Goal: Navigation & Orientation: Find specific page/section

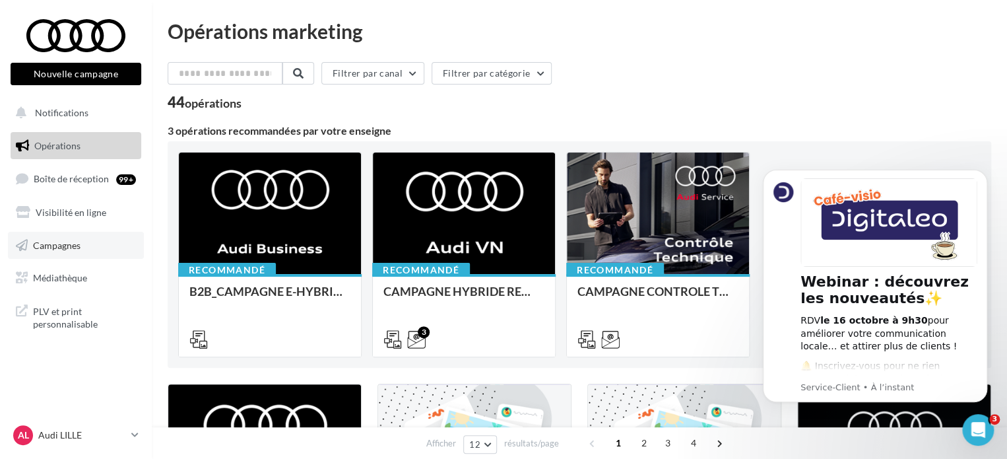
click at [51, 249] on span "Campagnes" at bounding box center [57, 244] width 48 height 11
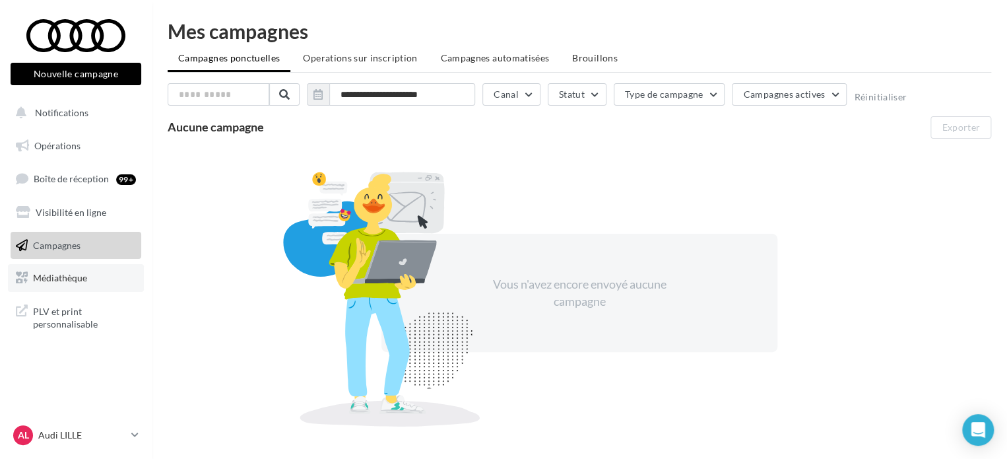
click at [50, 283] on span "Médiathèque" at bounding box center [60, 277] width 54 height 11
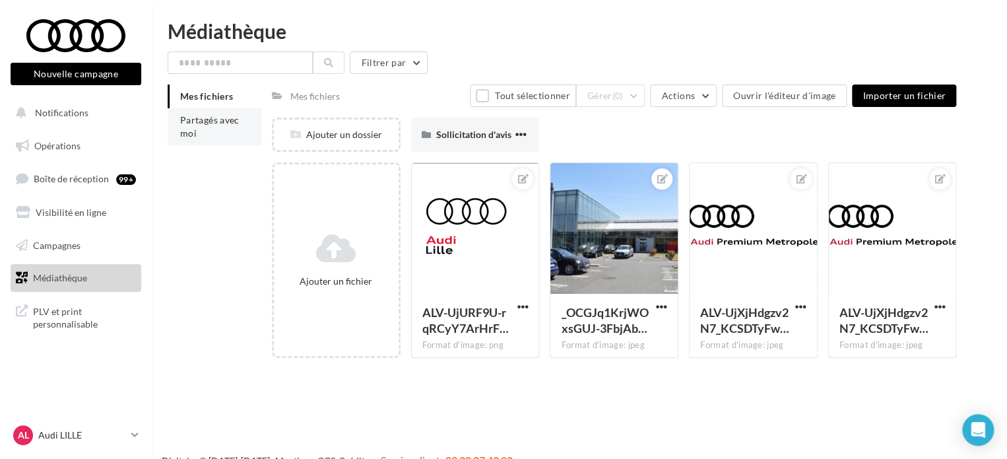
click at [230, 141] on li "Partagés avec moi" at bounding box center [215, 126] width 94 height 37
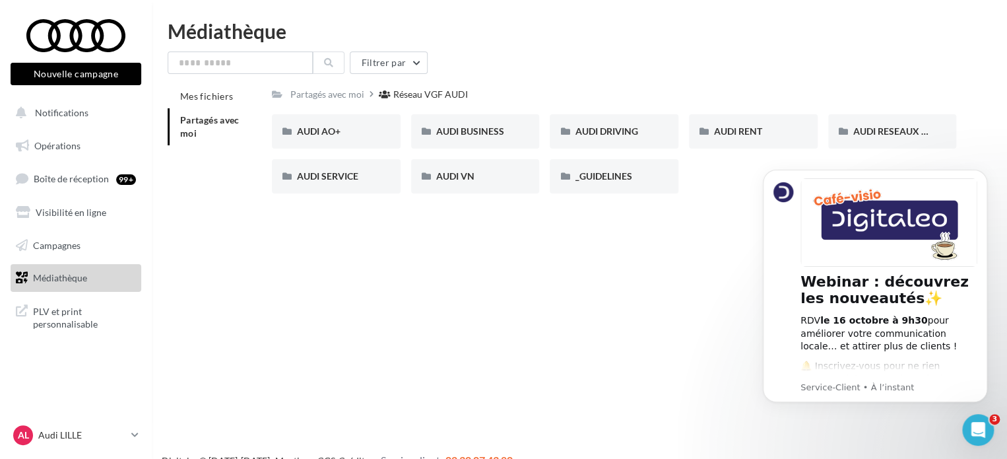
click at [606, 247] on div "Nouvelle campagne Nouvelle campagne Notifications Opérations Boîte de réception…" at bounding box center [503, 250] width 1007 height 459
click at [75, 114] on span "Notifications" at bounding box center [61, 112] width 53 height 11
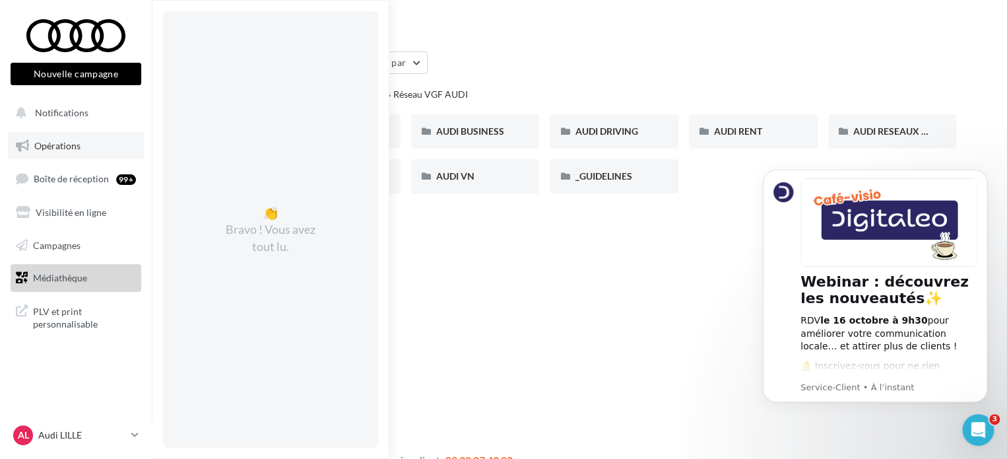
click at [72, 137] on link "Opérations" at bounding box center [76, 146] width 136 height 28
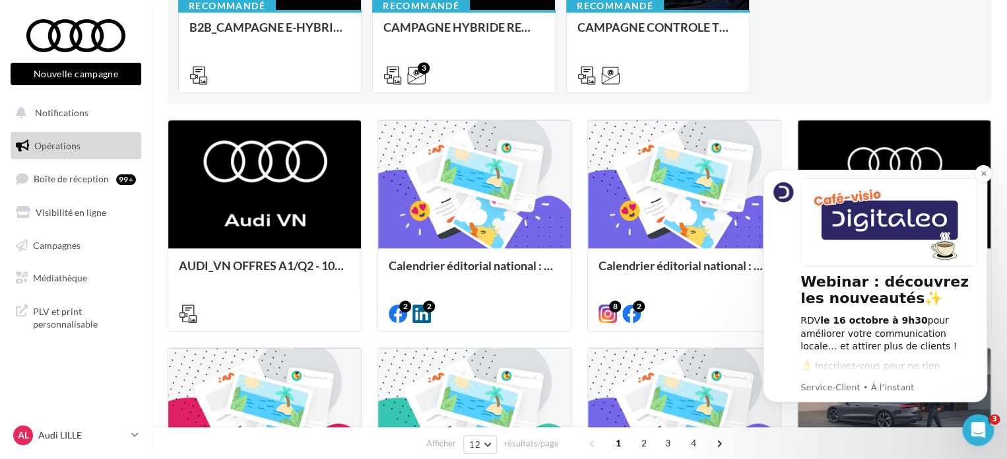
scroll to position [330, 0]
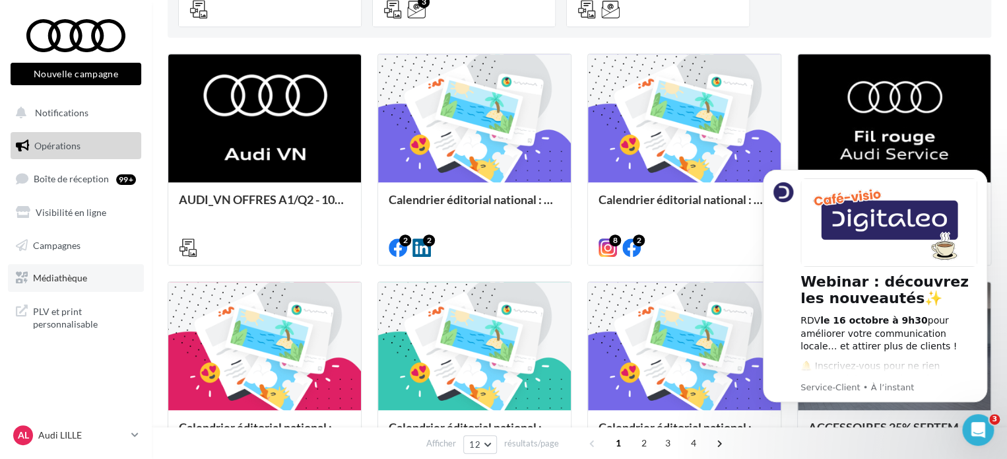
click at [55, 278] on span "Médiathèque" at bounding box center [60, 277] width 54 height 11
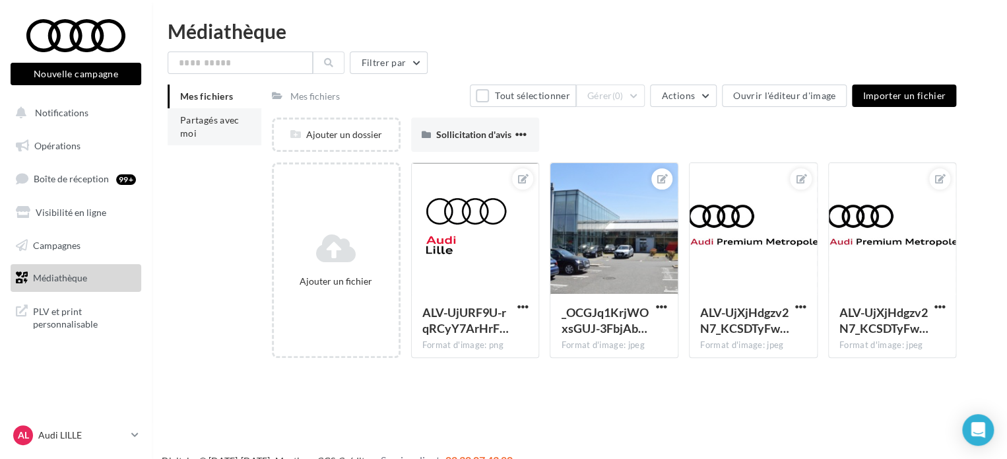
click at [210, 129] on li "Partagés avec moi" at bounding box center [215, 126] width 94 height 37
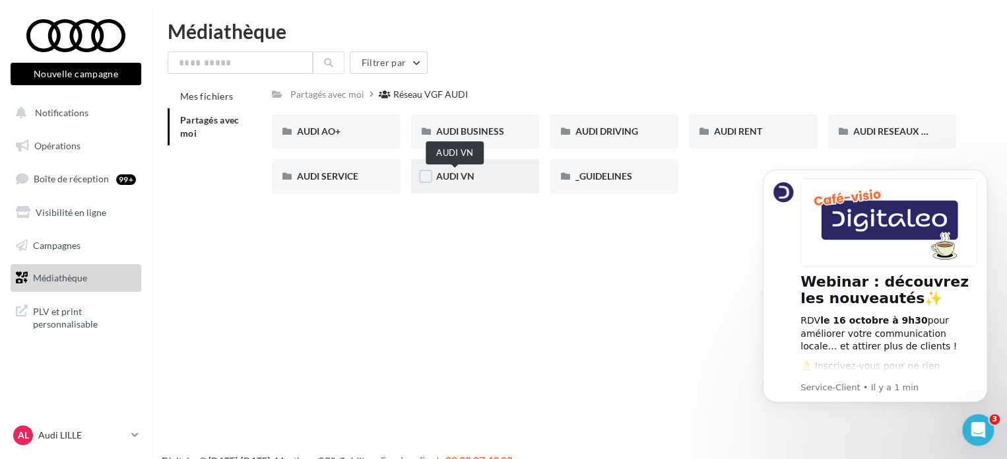
click at [464, 177] on span "AUDI VN" at bounding box center [455, 175] width 38 height 11
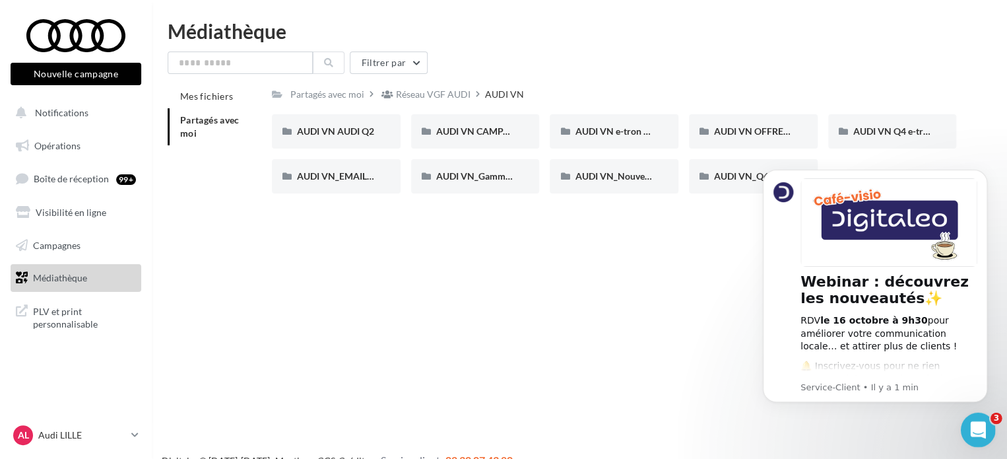
click at [977, 426] on icon "Ouvrir le Messenger Intercom" at bounding box center [975, 427] width 9 height 11
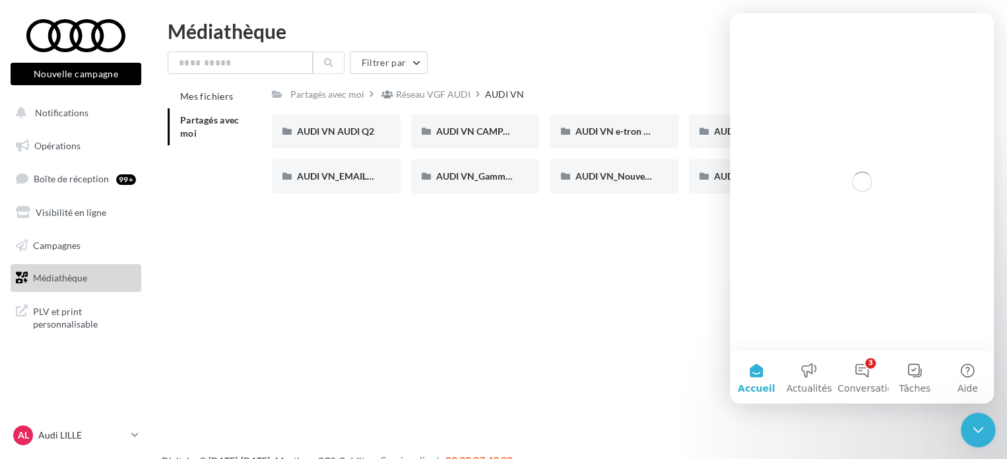
click at [977, 427] on icon "Fermer le Messenger Intercom" at bounding box center [976, 428] width 16 height 16
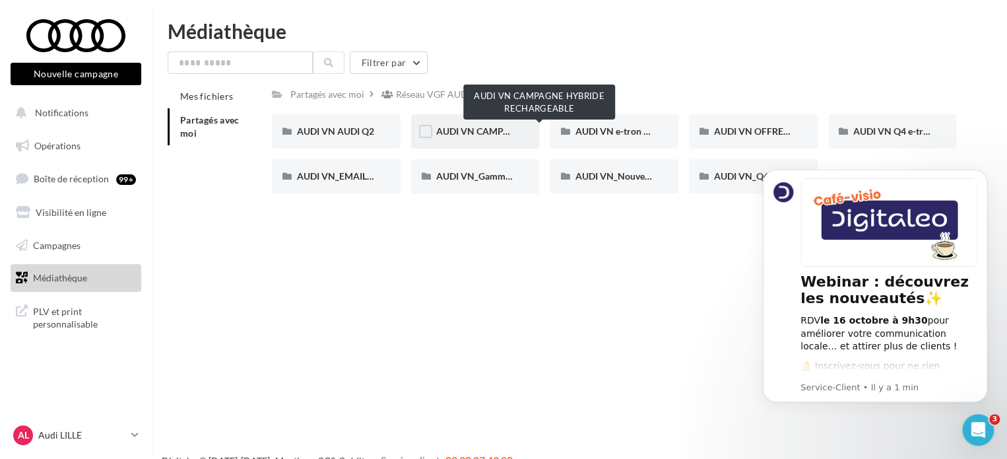
click at [448, 129] on span "AUDI VN CAMPAGNE HYBRIDE RECHARGEABLE" at bounding box center [539, 130] width 207 height 11
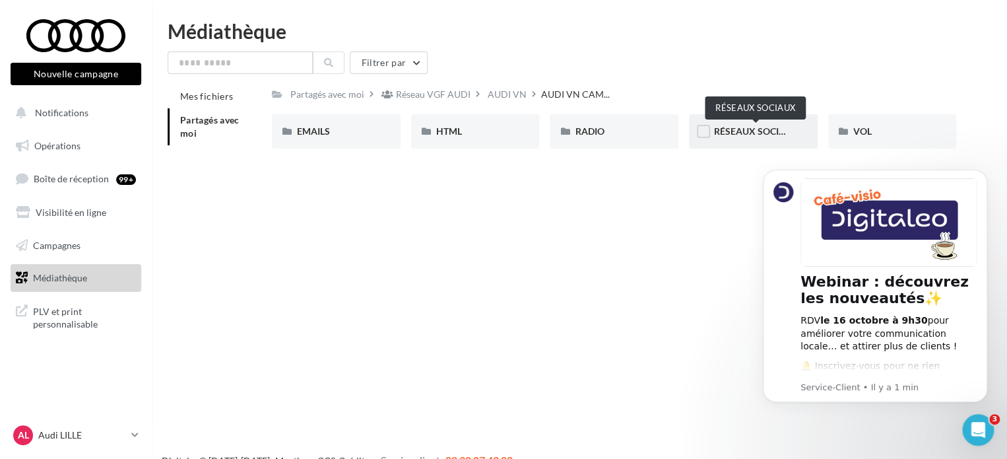
click at [758, 133] on span "RÉSEAUX SOCIAUX" at bounding box center [756, 130] width 84 height 11
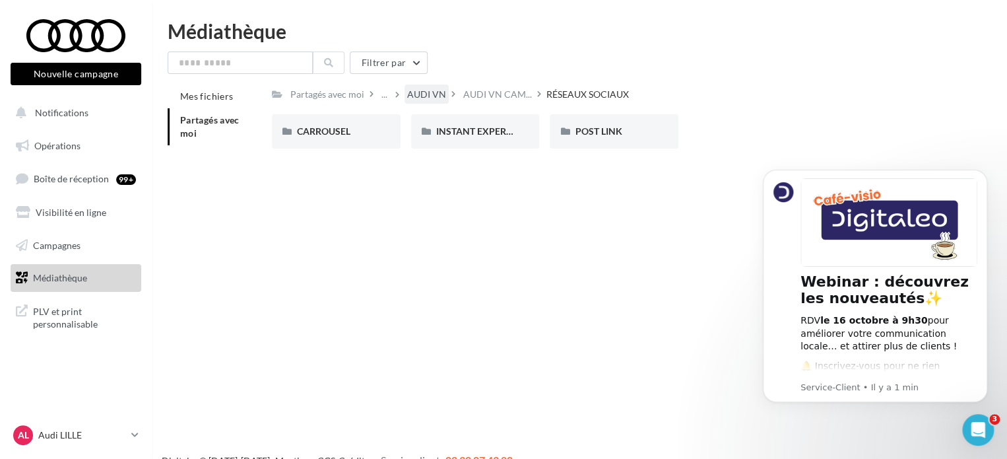
click at [412, 94] on div "AUDI VN" at bounding box center [426, 94] width 39 height 13
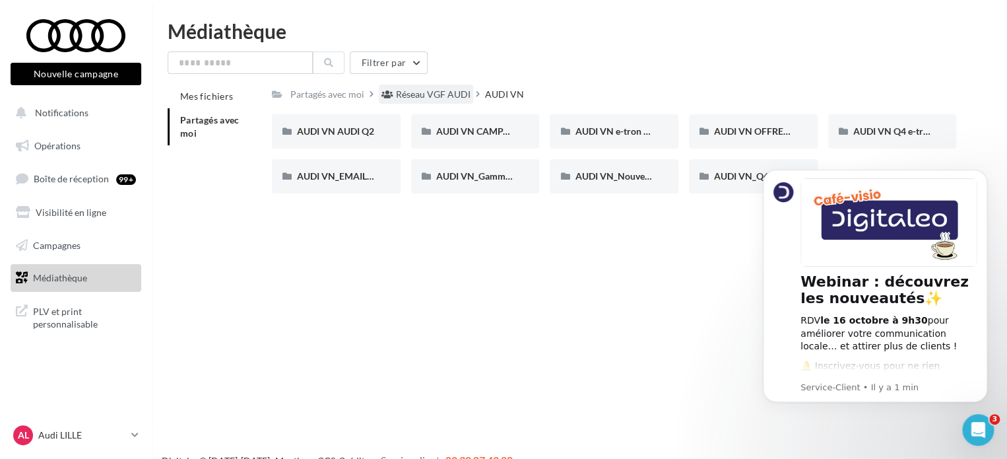
click at [420, 94] on div "Réseau VGF AUDI" at bounding box center [433, 94] width 75 height 13
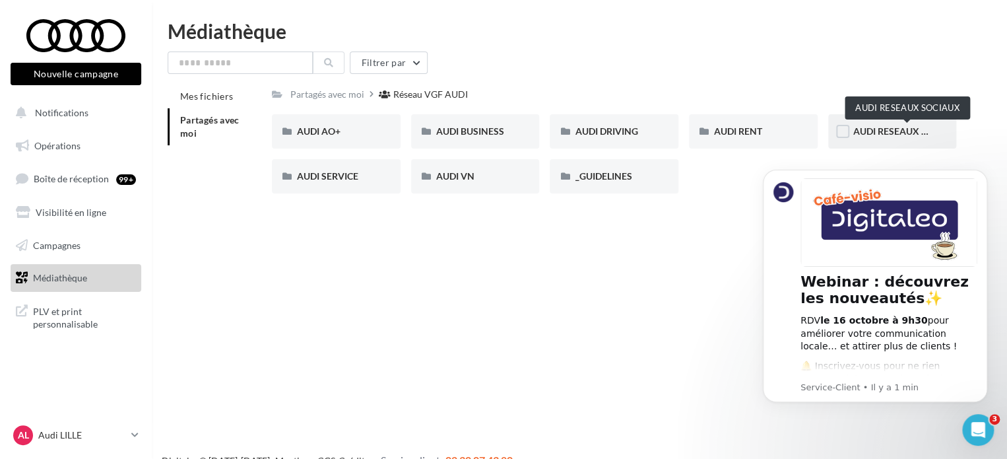
click at [881, 133] on span "AUDI RESEAUX SOCIAUX" at bounding box center [907, 130] width 109 height 11
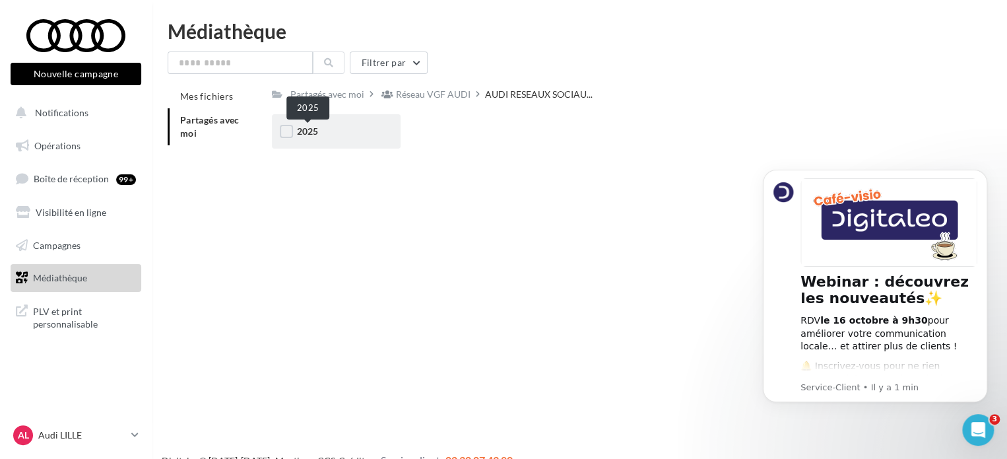
click at [312, 133] on span "2025" at bounding box center [307, 130] width 21 height 11
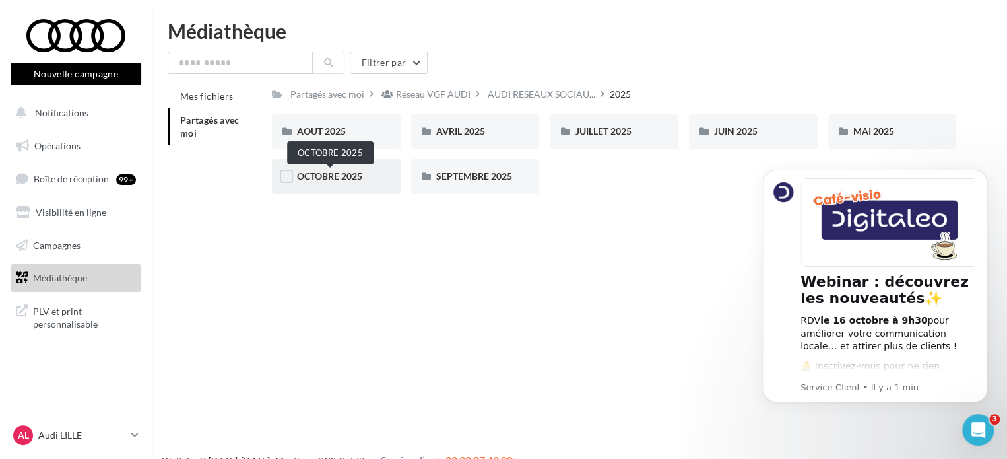
click at [336, 179] on span "OCTOBRE 2025" at bounding box center [329, 175] width 65 height 11
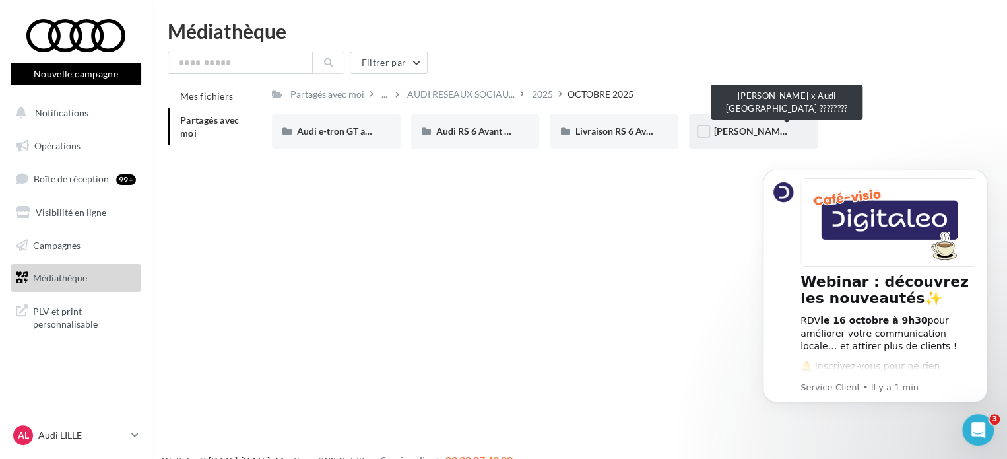
click at [735, 129] on span "[PERSON_NAME] x Audi [GEOGRAPHIC_DATA] ????????" at bounding box center [830, 130] width 232 height 11
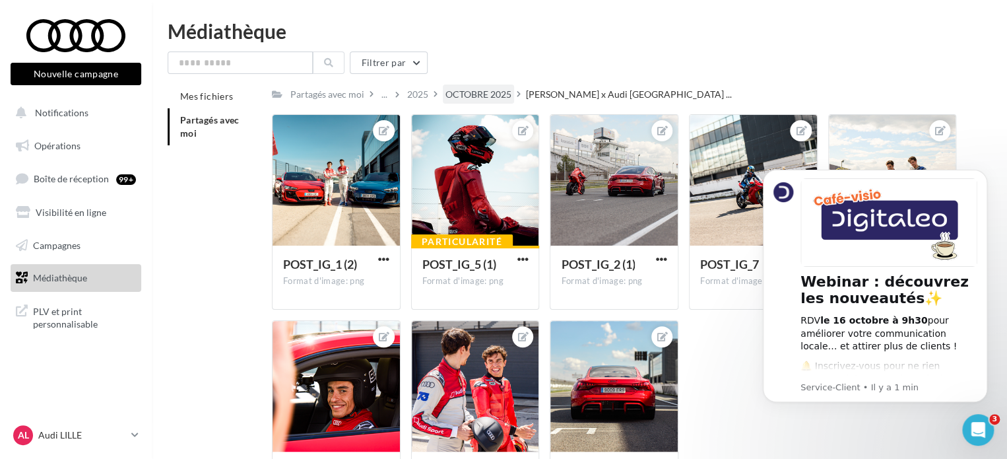
click at [481, 89] on div "OCTOBRE 2025" at bounding box center [478, 94] width 66 height 13
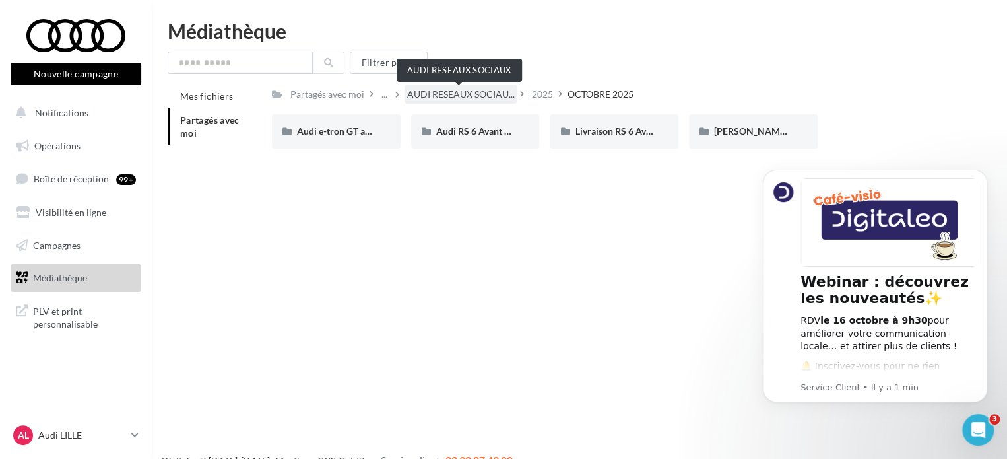
click at [484, 90] on span "AUDI RESEAUX SOCIAU..." at bounding box center [461, 94] width 108 height 13
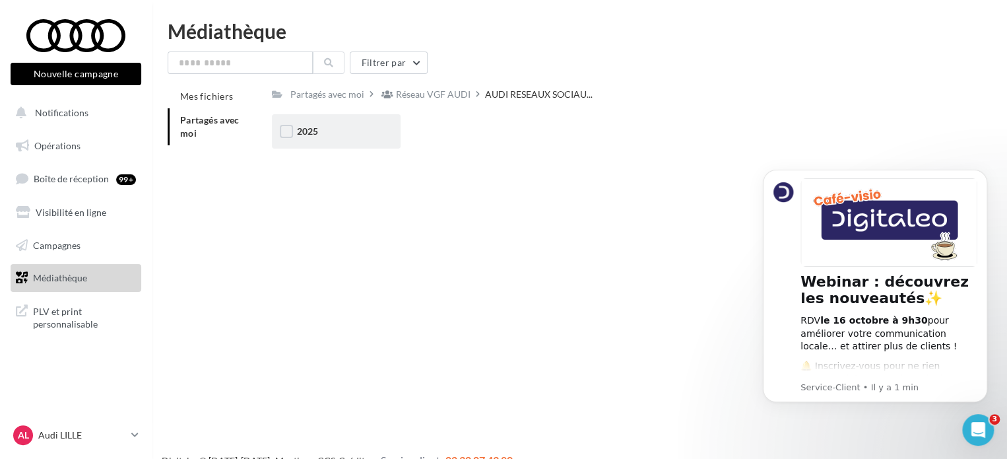
click at [317, 138] on div "2025" at bounding box center [336, 131] width 79 height 13
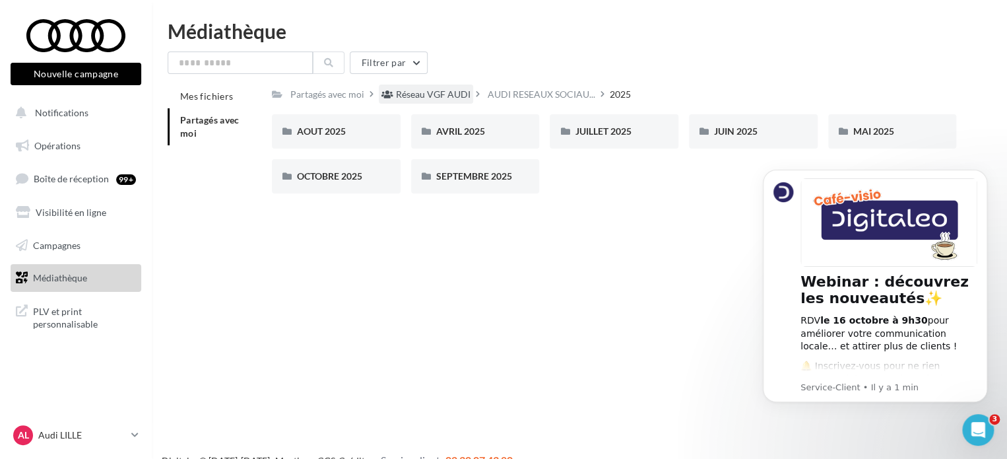
click at [423, 94] on div "Réseau VGF AUDI" at bounding box center [433, 94] width 75 height 13
